Goal: Check status: Check status

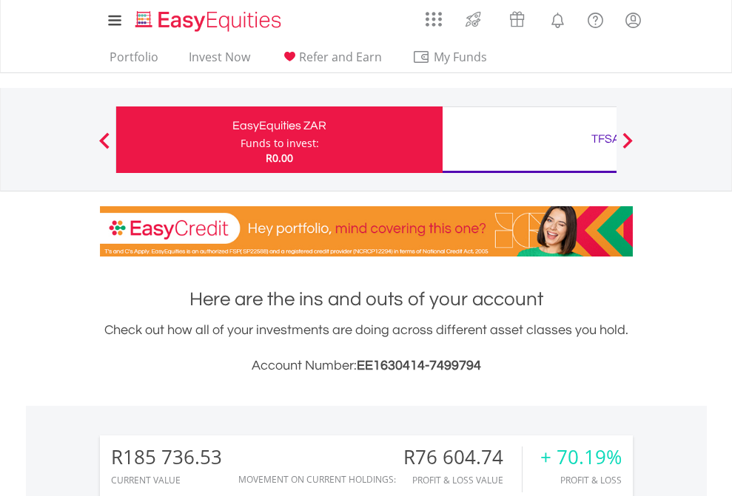
scroll to position [142, 232]
click at [240, 140] on div "Funds to invest:" at bounding box center [279, 143] width 78 height 15
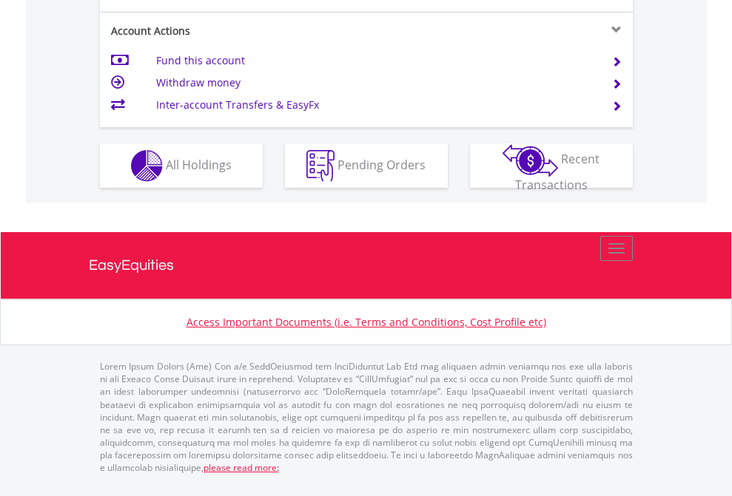
scroll to position [1448, 0]
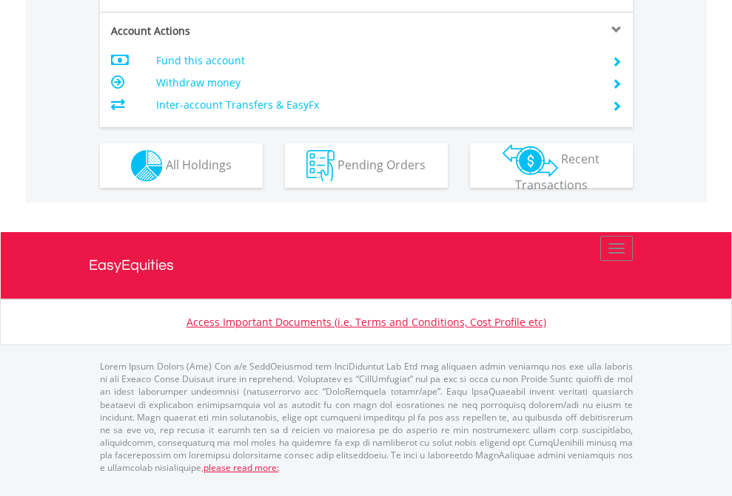
scroll to position [1418, 0]
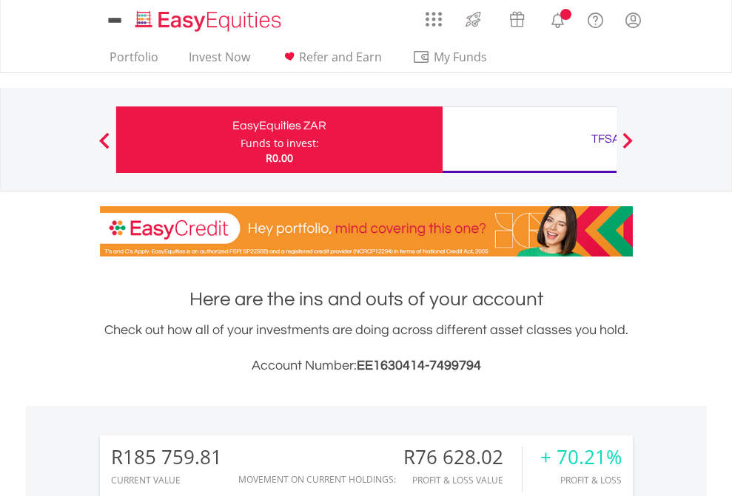
scroll to position [142, 232]
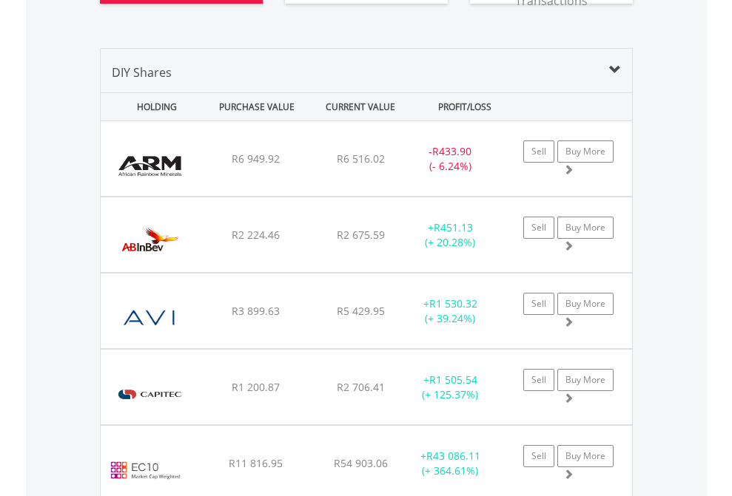
scroll to position [1734, 0]
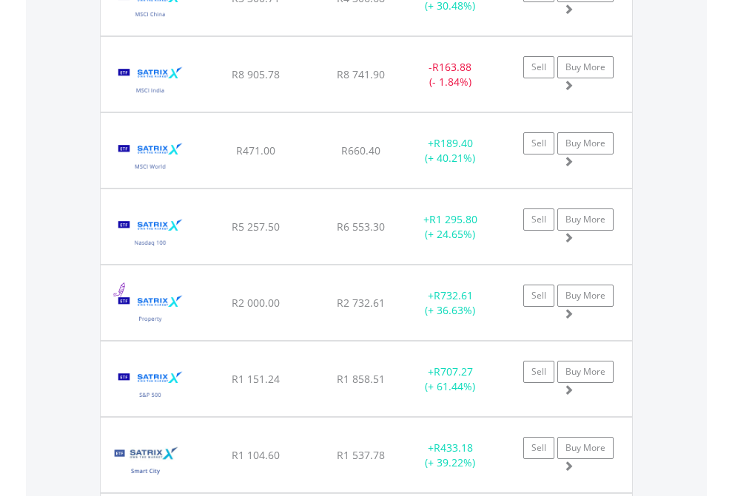
scroll to position [142, 232]
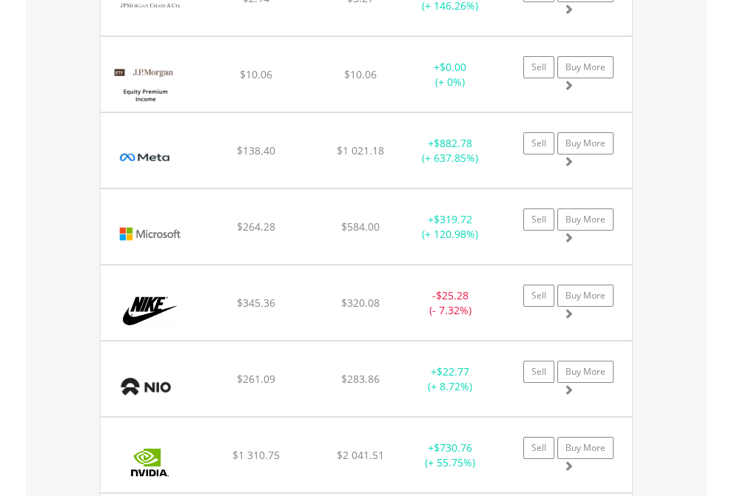
scroll to position [142, 232]
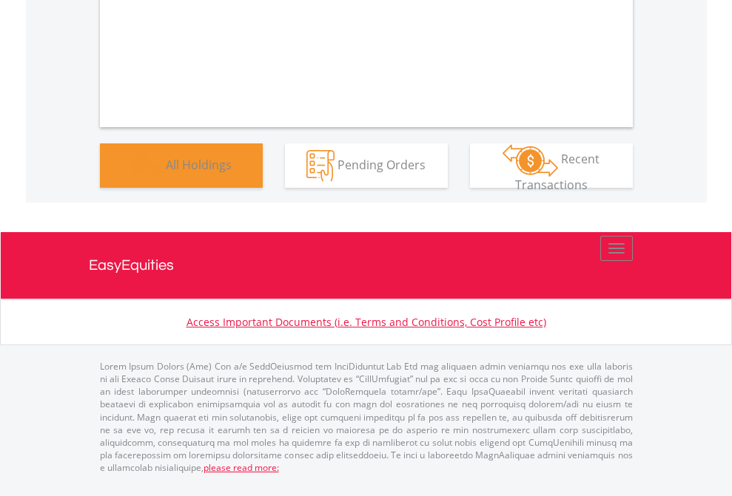
click at [166, 172] on span "All Holdings" at bounding box center [199, 164] width 66 height 16
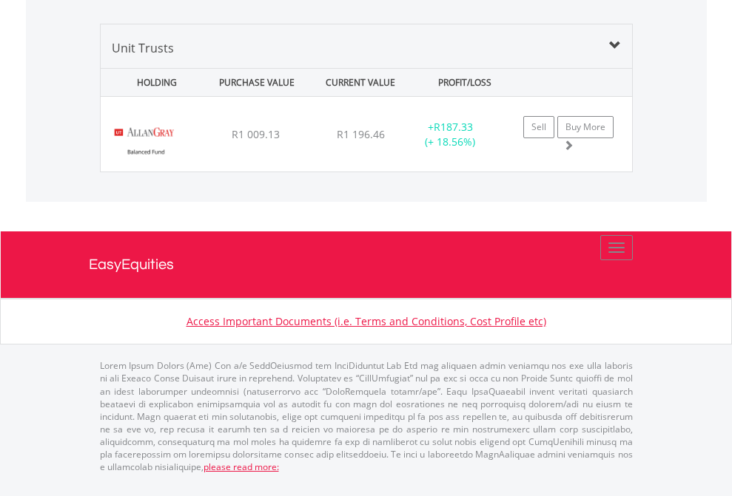
scroll to position [1762, 0]
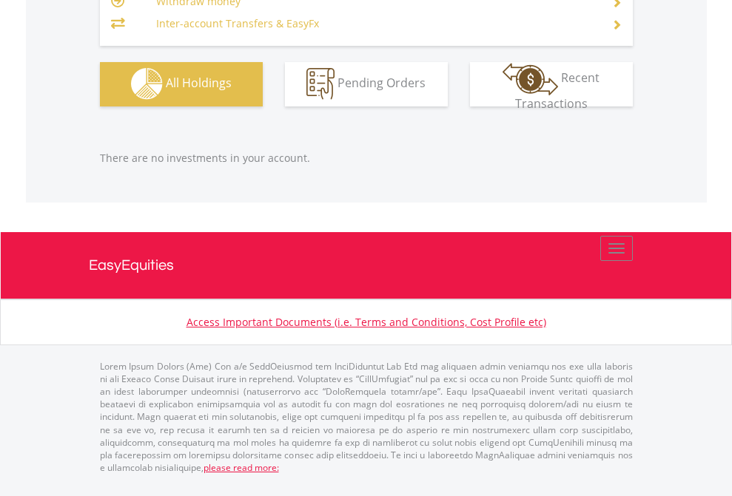
scroll to position [142, 232]
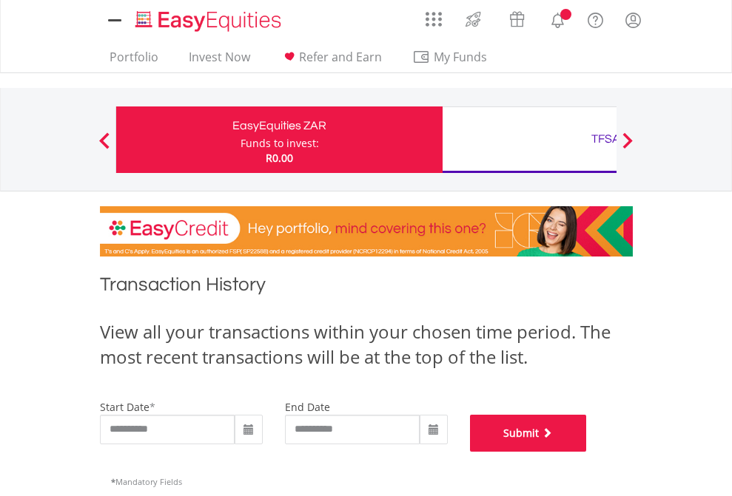
click at [587, 452] on button "Submit" at bounding box center [528, 433] width 117 height 37
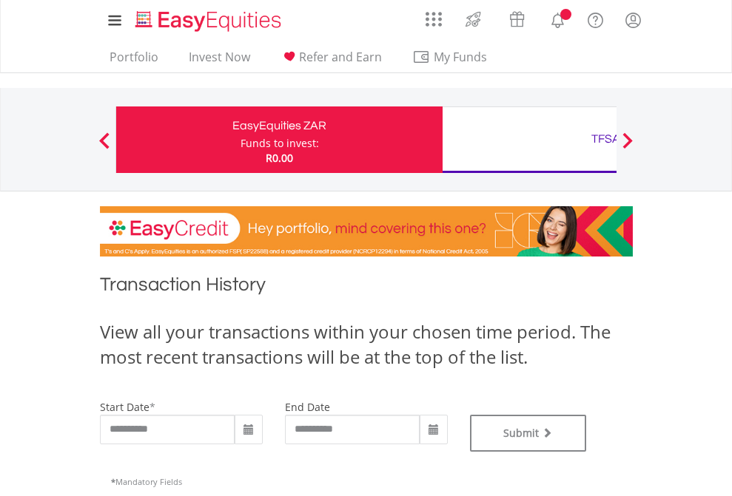
click at [529, 140] on div "TFSA" at bounding box center [605, 139] width 308 height 21
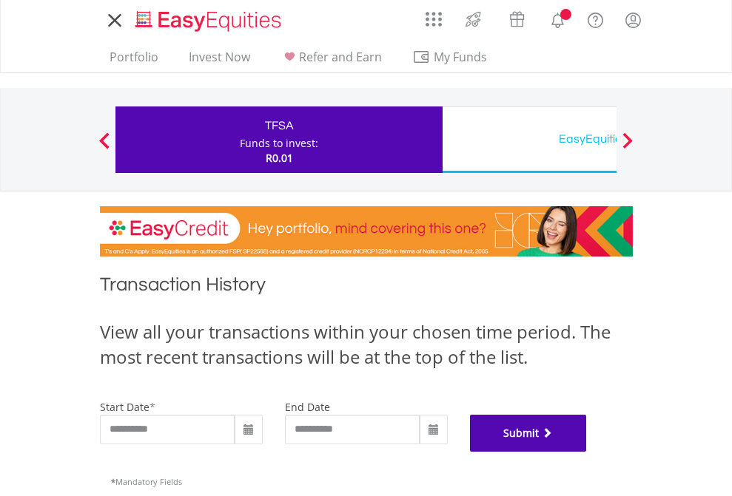
click at [587, 452] on button "Submit" at bounding box center [528, 433] width 117 height 37
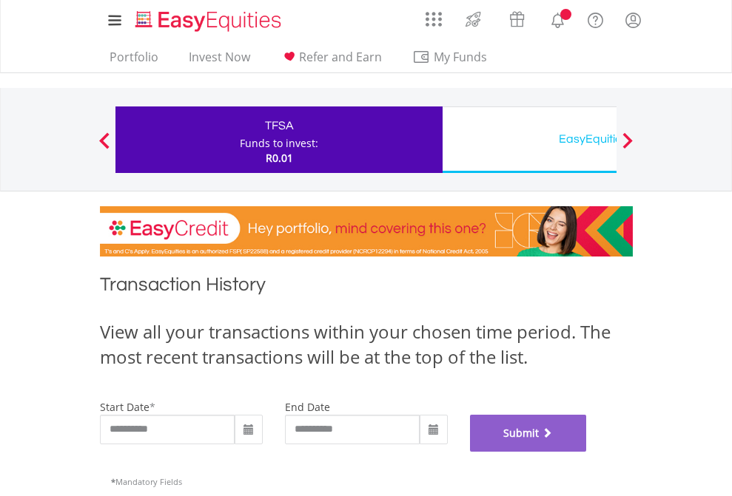
scroll to position [600, 0]
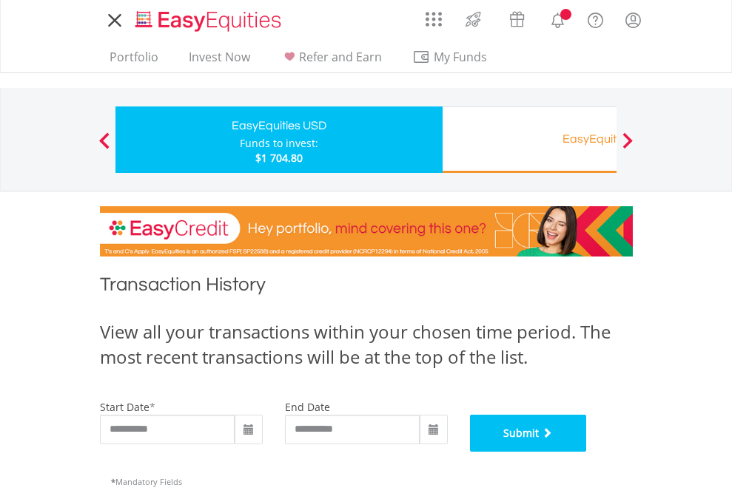
click at [587, 452] on button "Submit" at bounding box center [528, 433] width 117 height 37
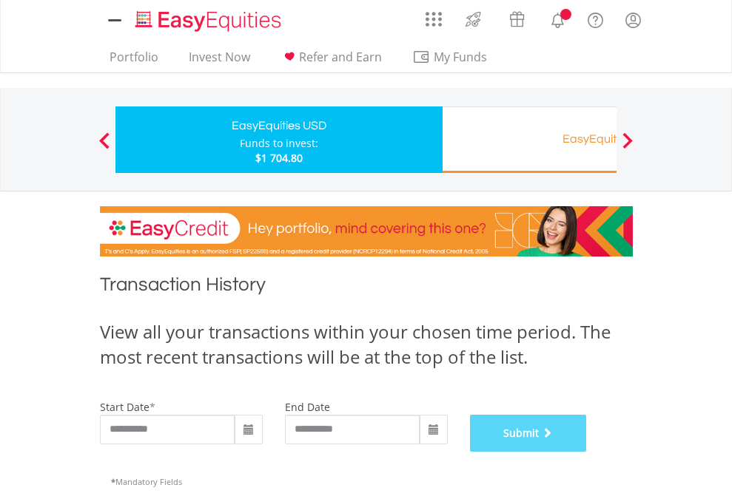
scroll to position [600, 0]
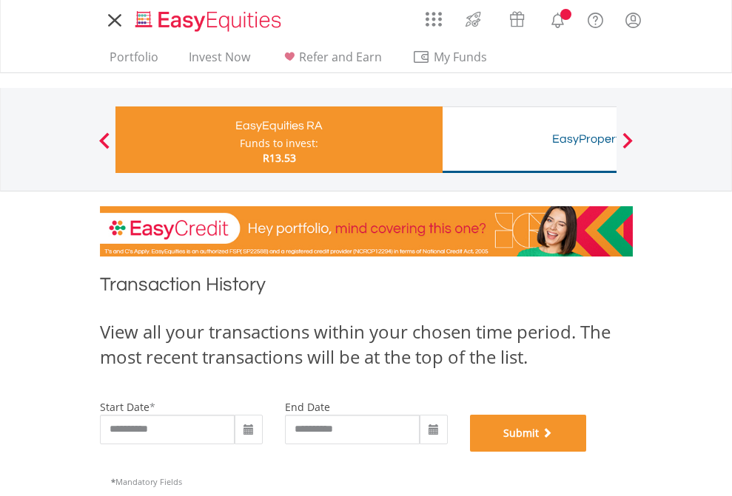
click at [587, 452] on button "Submit" at bounding box center [528, 433] width 117 height 37
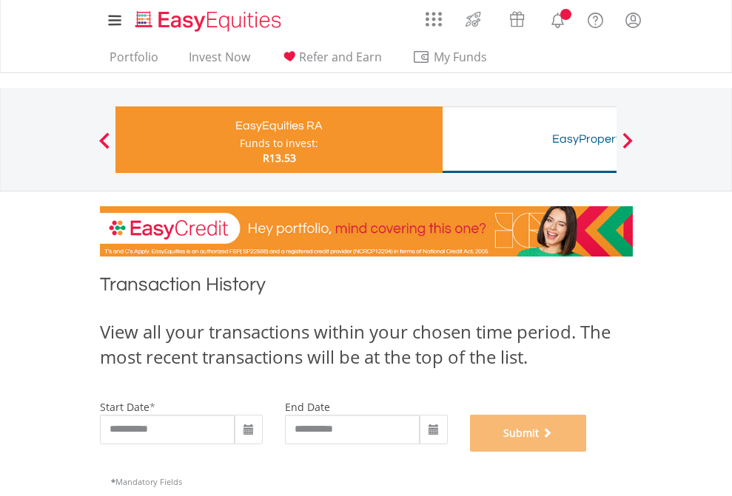
scroll to position [600, 0]
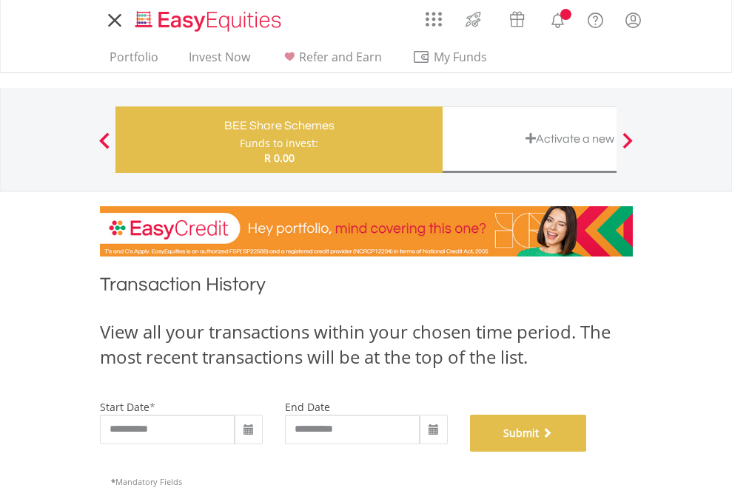
click at [587, 452] on button "Submit" at bounding box center [528, 433] width 117 height 37
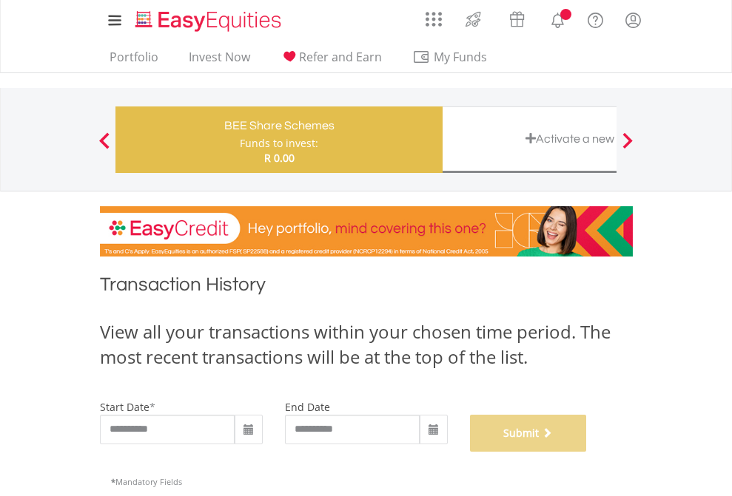
scroll to position [600, 0]
